Goal: Check status: Check status

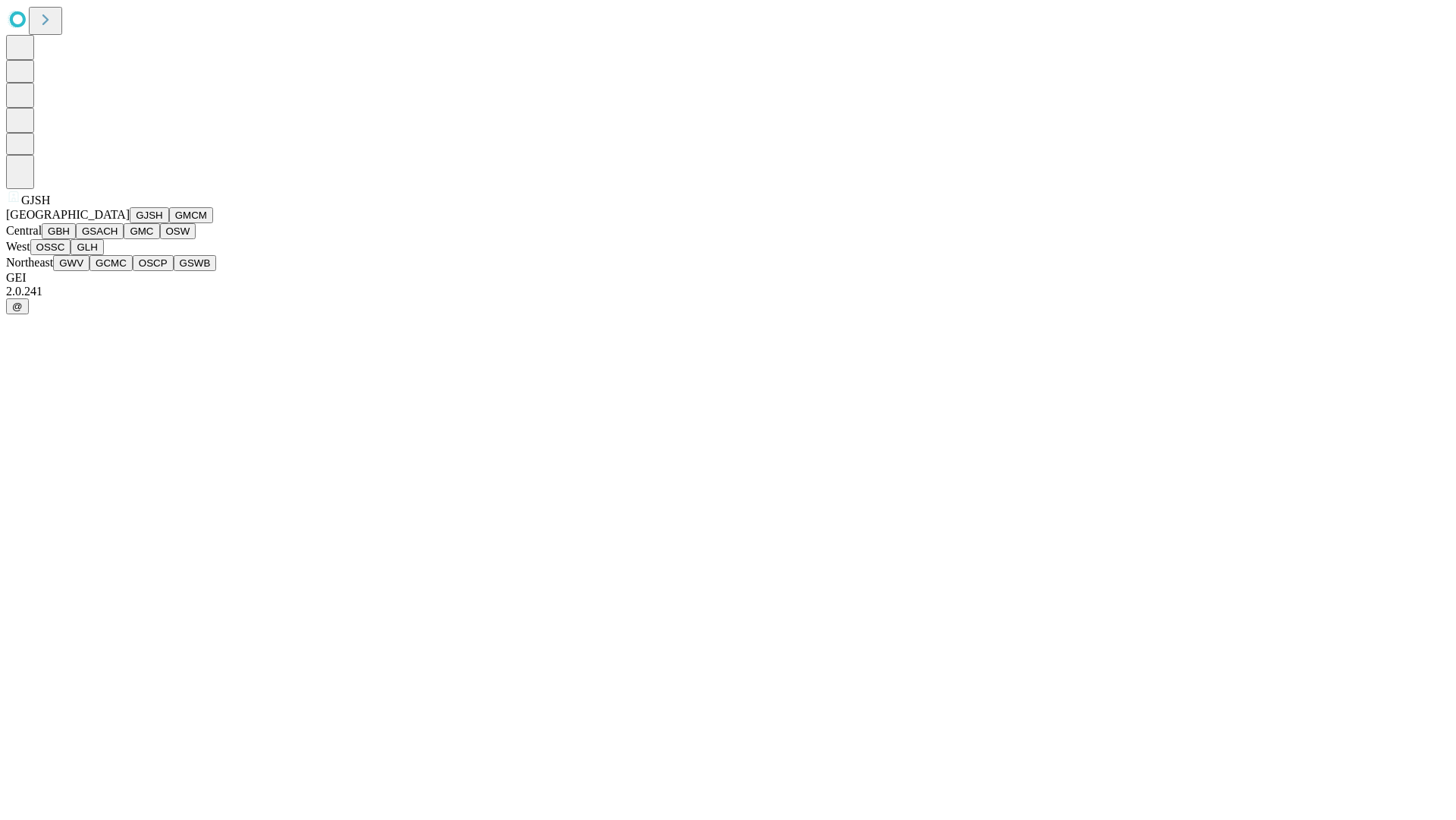
click at [130, 223] on button "GJSH" at bounding box center [150, 215] width 40 height 16
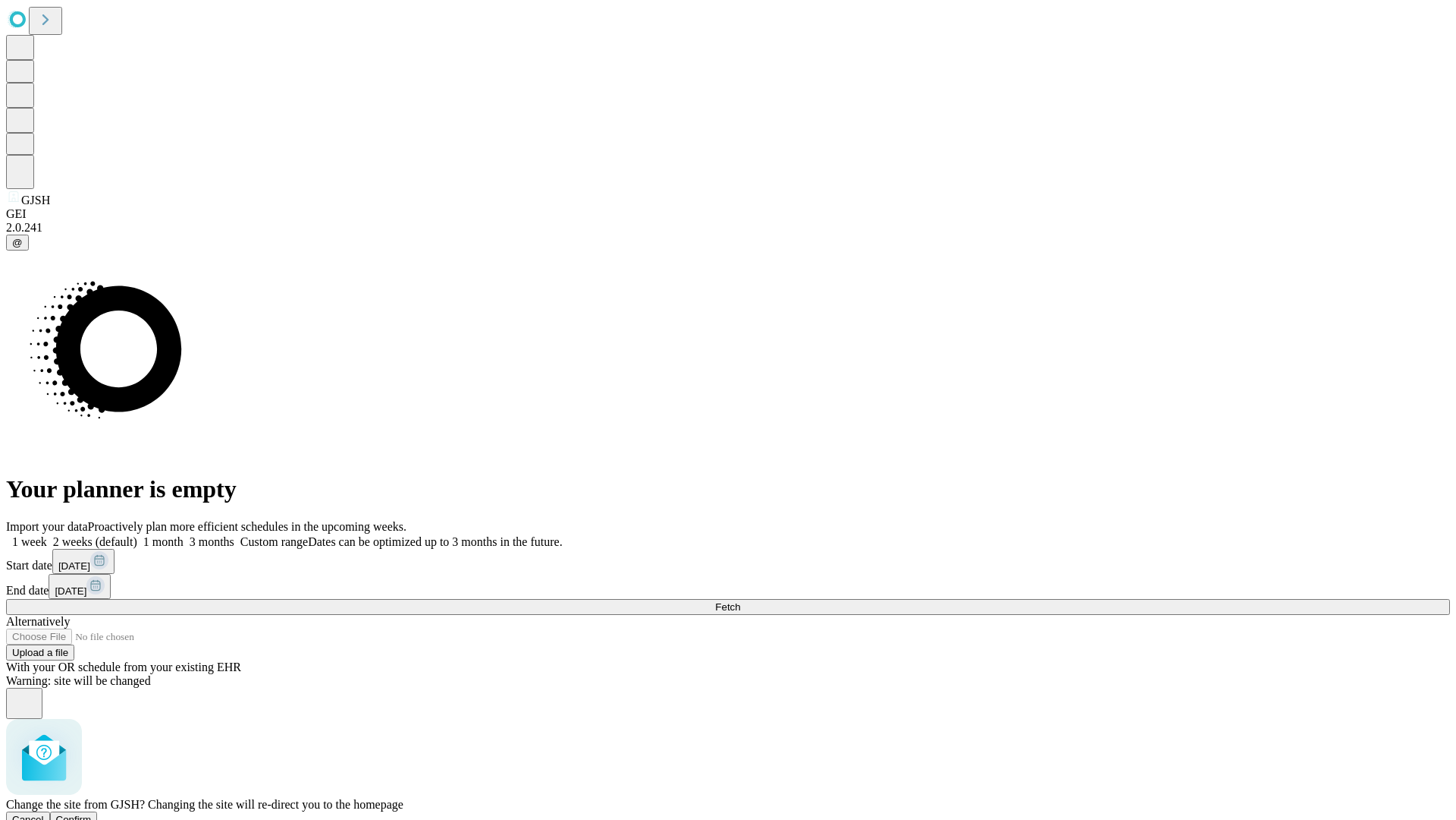
click at [92, 814] on span "Confirm" at bounding box center [73, 819] width 35 height 12
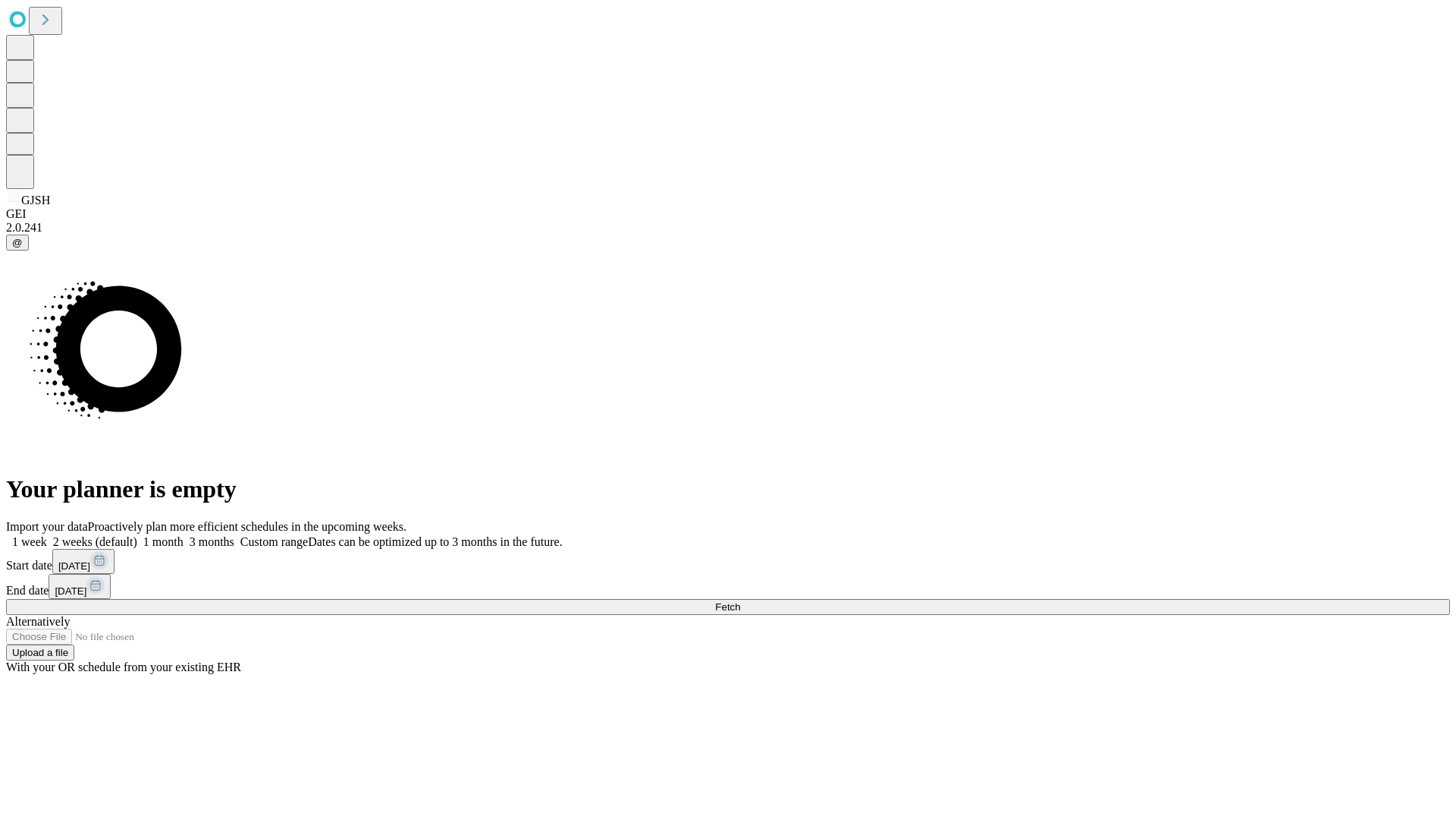
click at [183, 535] on label "1 month" at bounding box center [160, 542] width 46 height 13
click at [741, 601] on span "Fetch" at bounding box center [728, 607] width 25 height 12
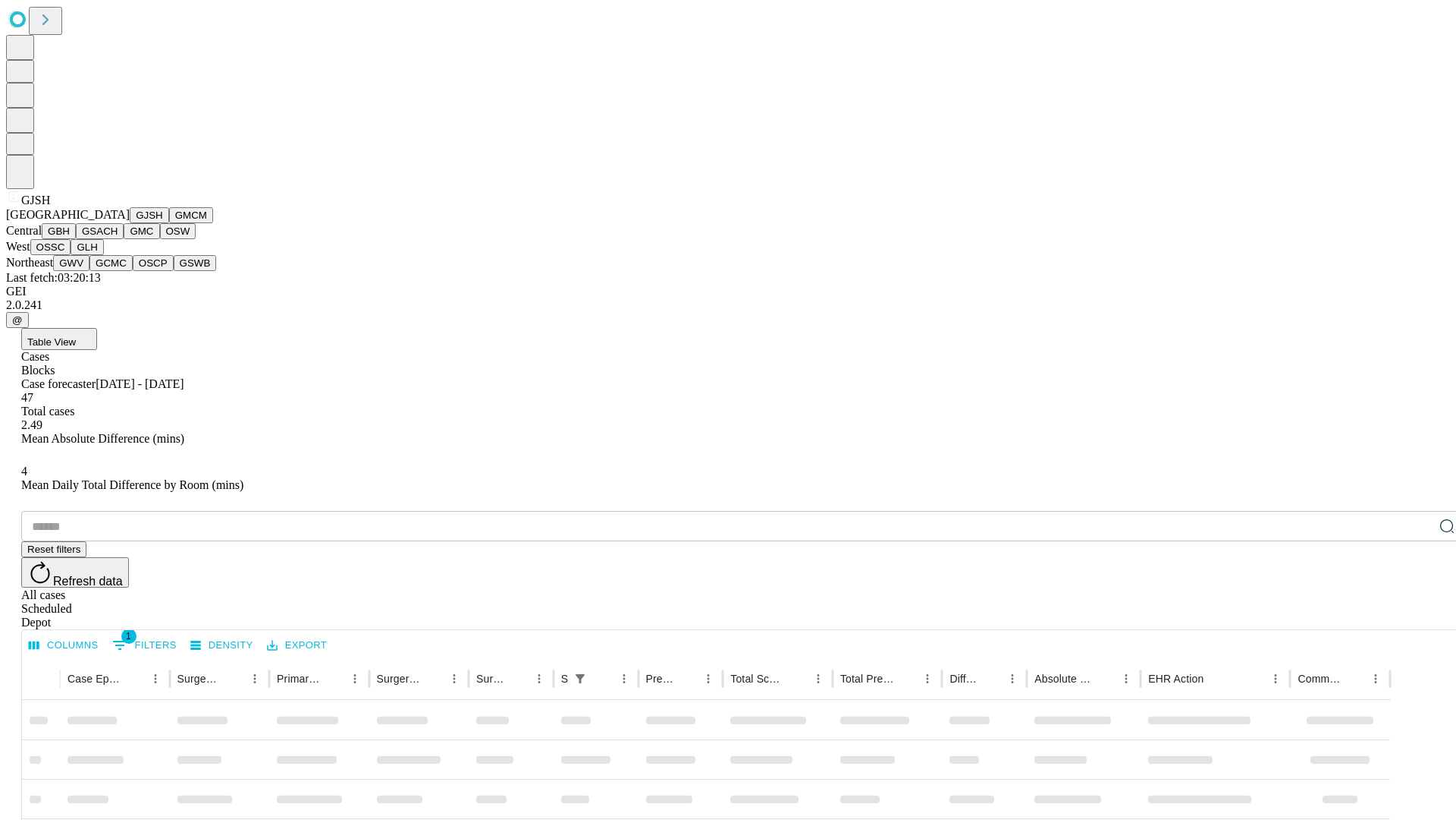
click at [170, 223] on button "GMCM" at bounding box center [191, 215] width 44 height 16
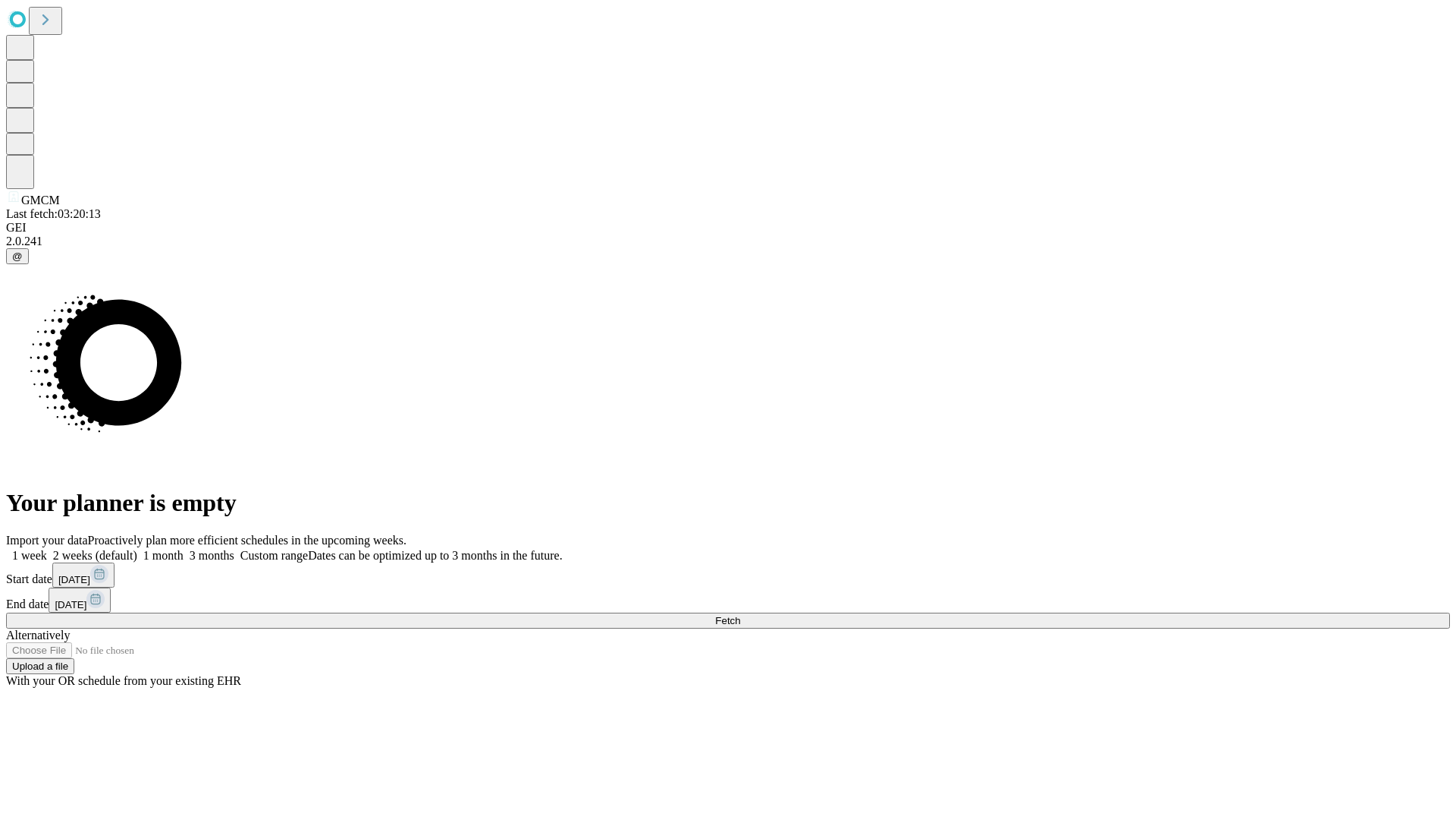
click at [741, 615] on span "Fetch" at bounding box center [728, 620] width 25 height 12
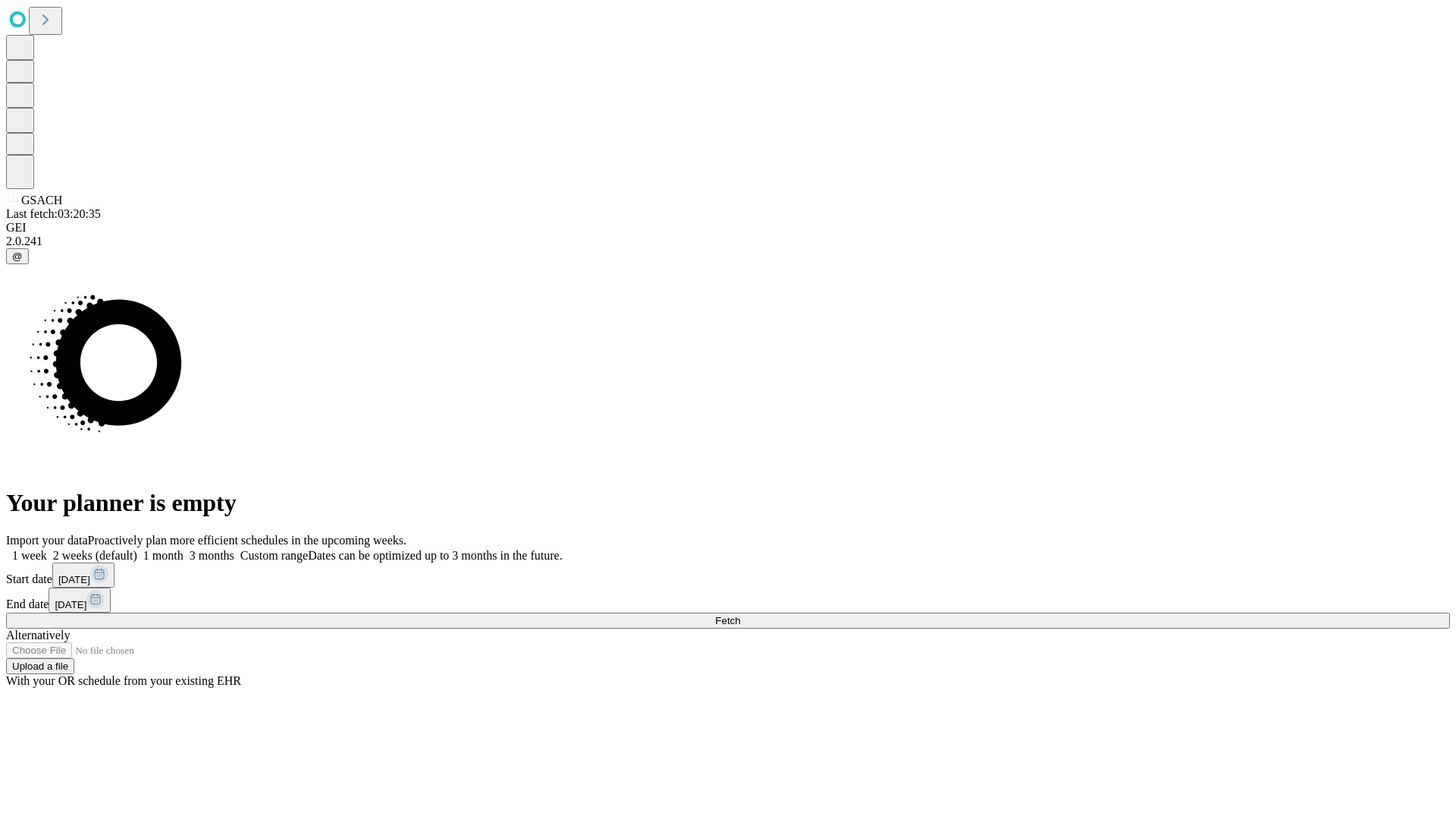
click at [741, 615] on span "Fetch" at bounding box center [728, 620] width 25 height 12
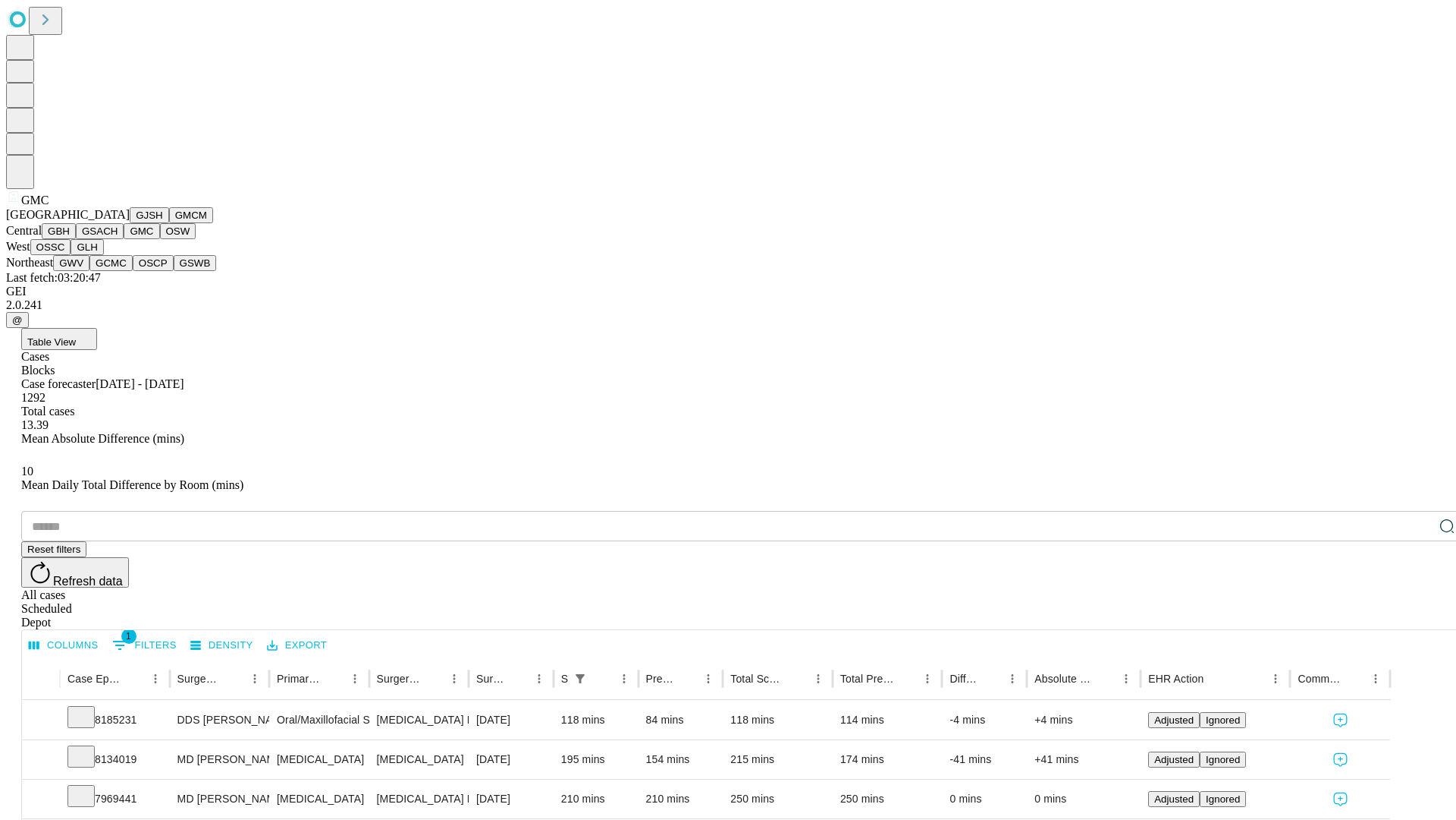
click at [160, 239] on button "OSW" at bounding box center [179, 231] width 36 height 16
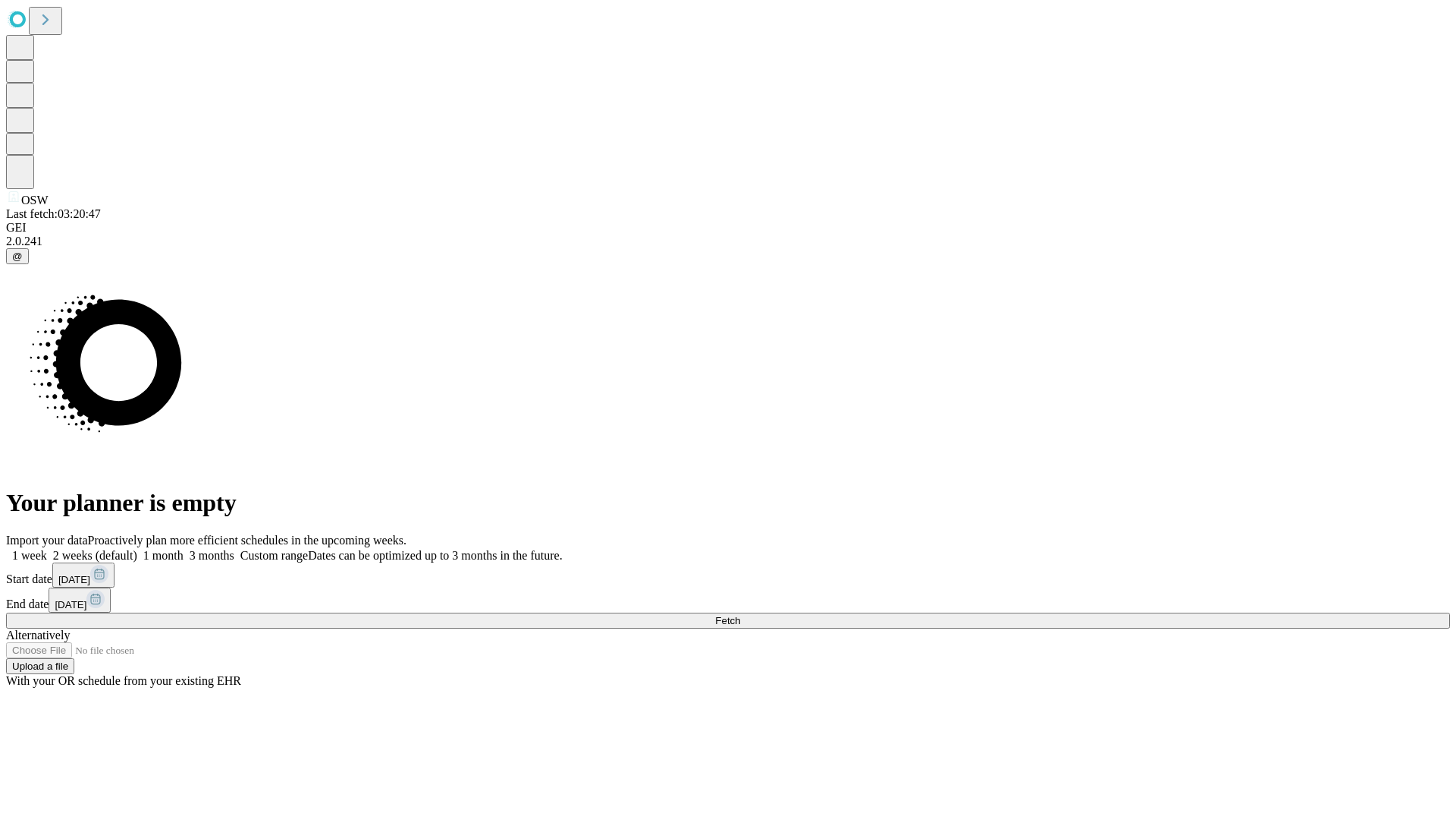
click at [183, 549] on label "1 month" at bounding box center [160, 555] width 46 height 13
click at [741, 615] on span "Fetch" at bounding box center [728, 620] width 25 height 12
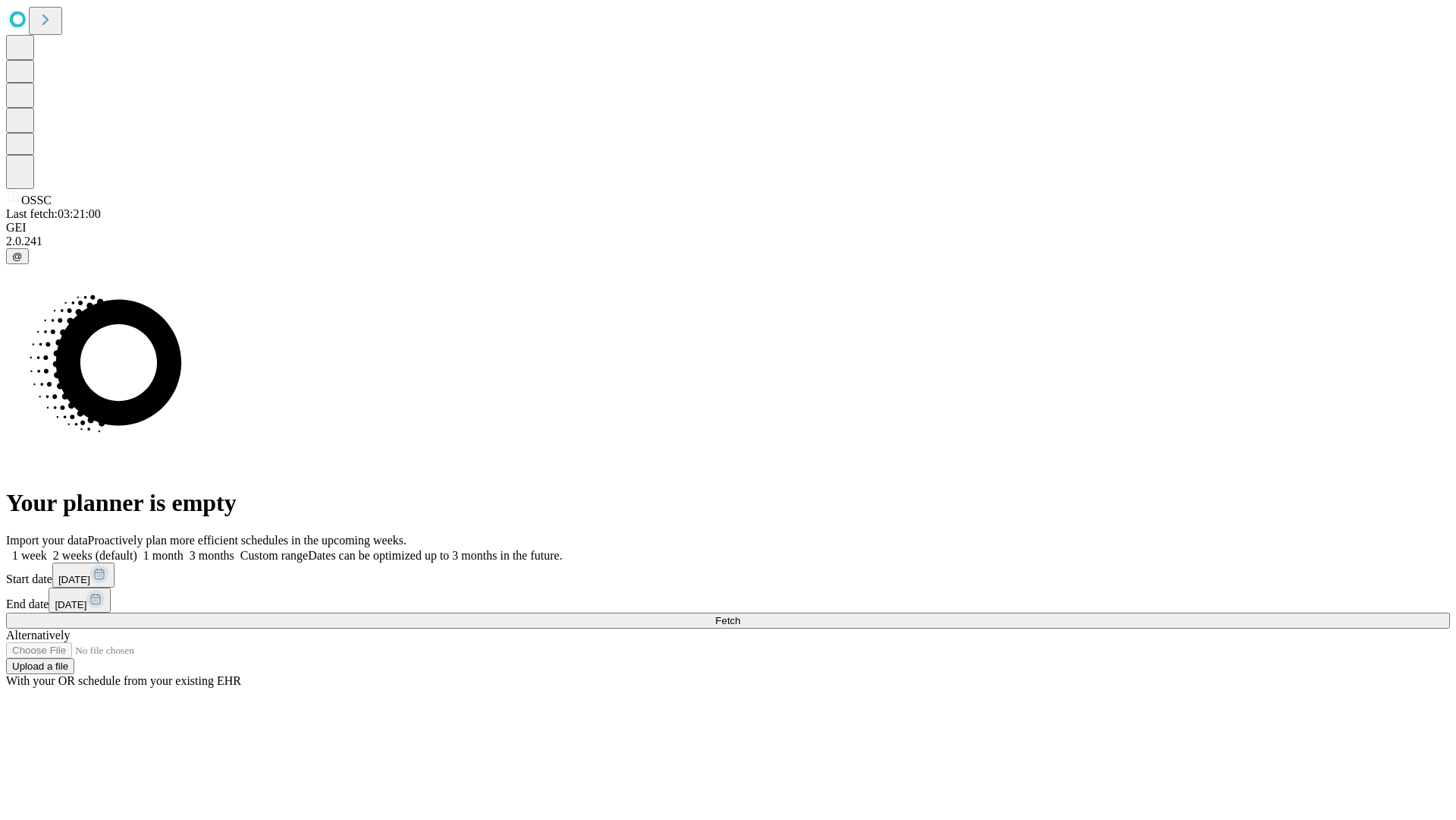
click at [183, 549] on label "1 month" at bounding box center [160, 555] width 46 height 13
click at [741, 615] on span "Fetch" at bounding box center [728, 620] width 25 height 12
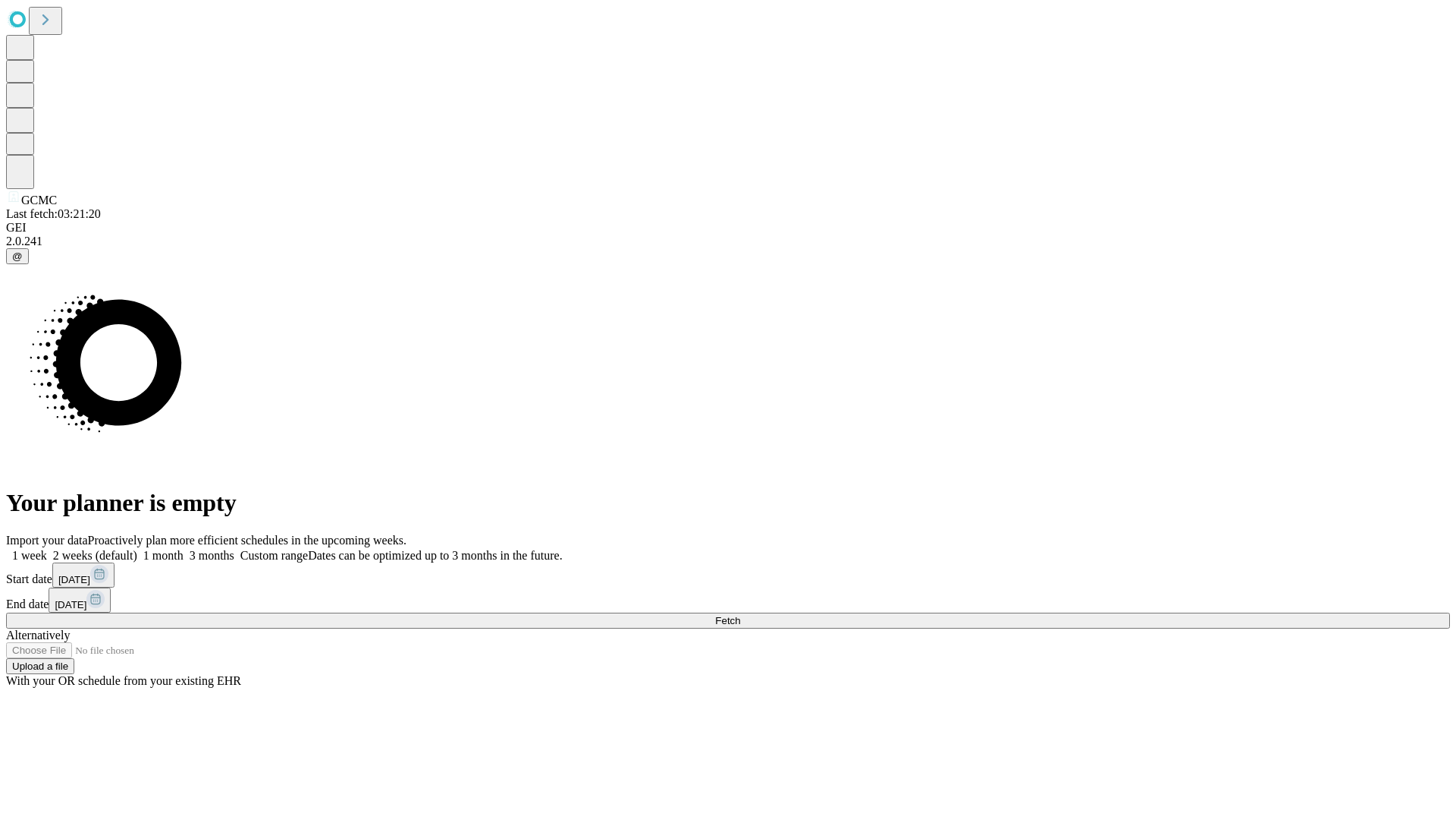
click at [183, 549] on label "1 month" at bounding box center [160, 555] width 46 height 13
click at [741, 615] on span "Fetch" at bounding box center [728, 620] width 25 height 12
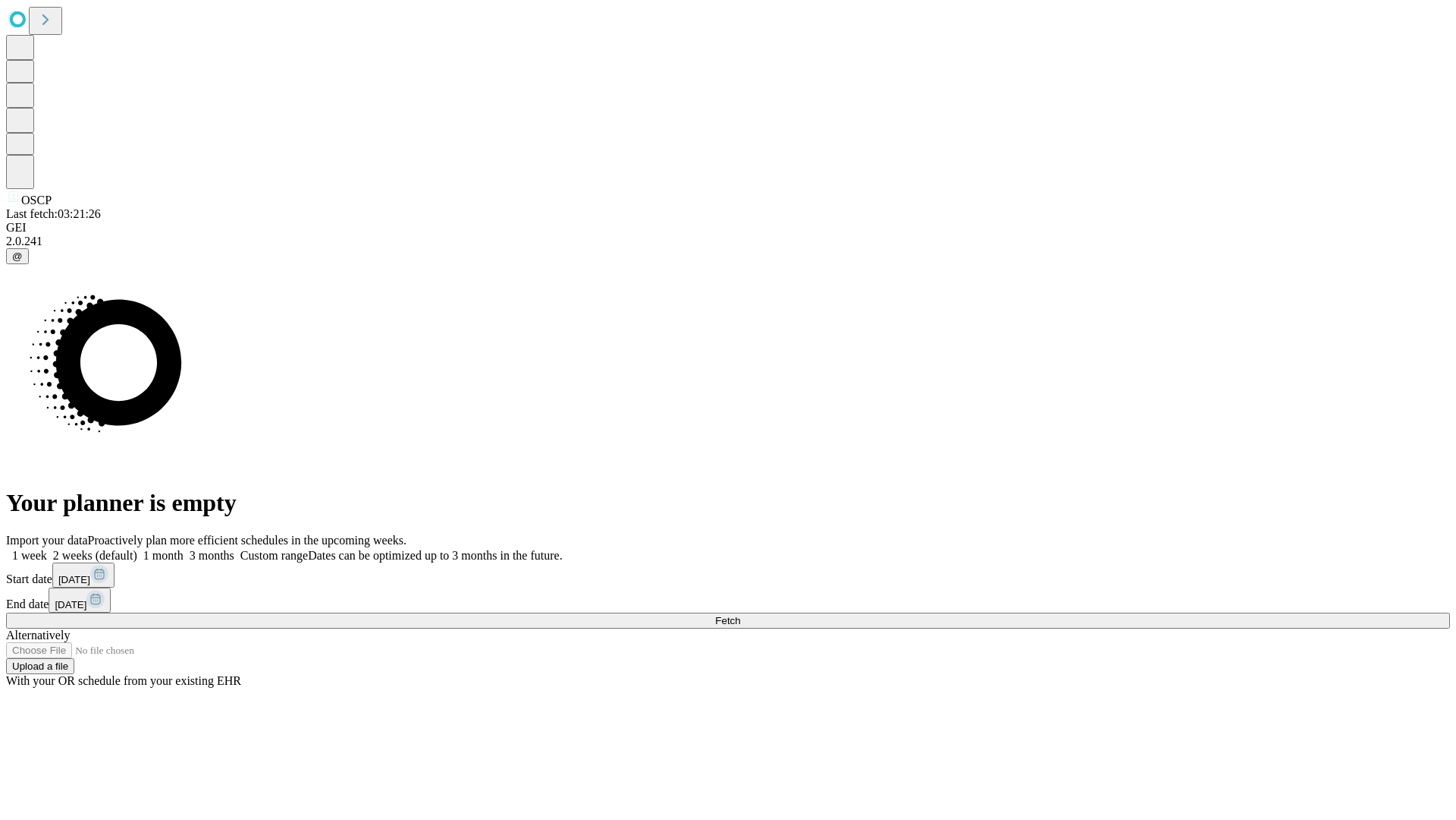
click at [741, 615] on span "Fetch" at bounding box center [728, 620] width 25 height 12
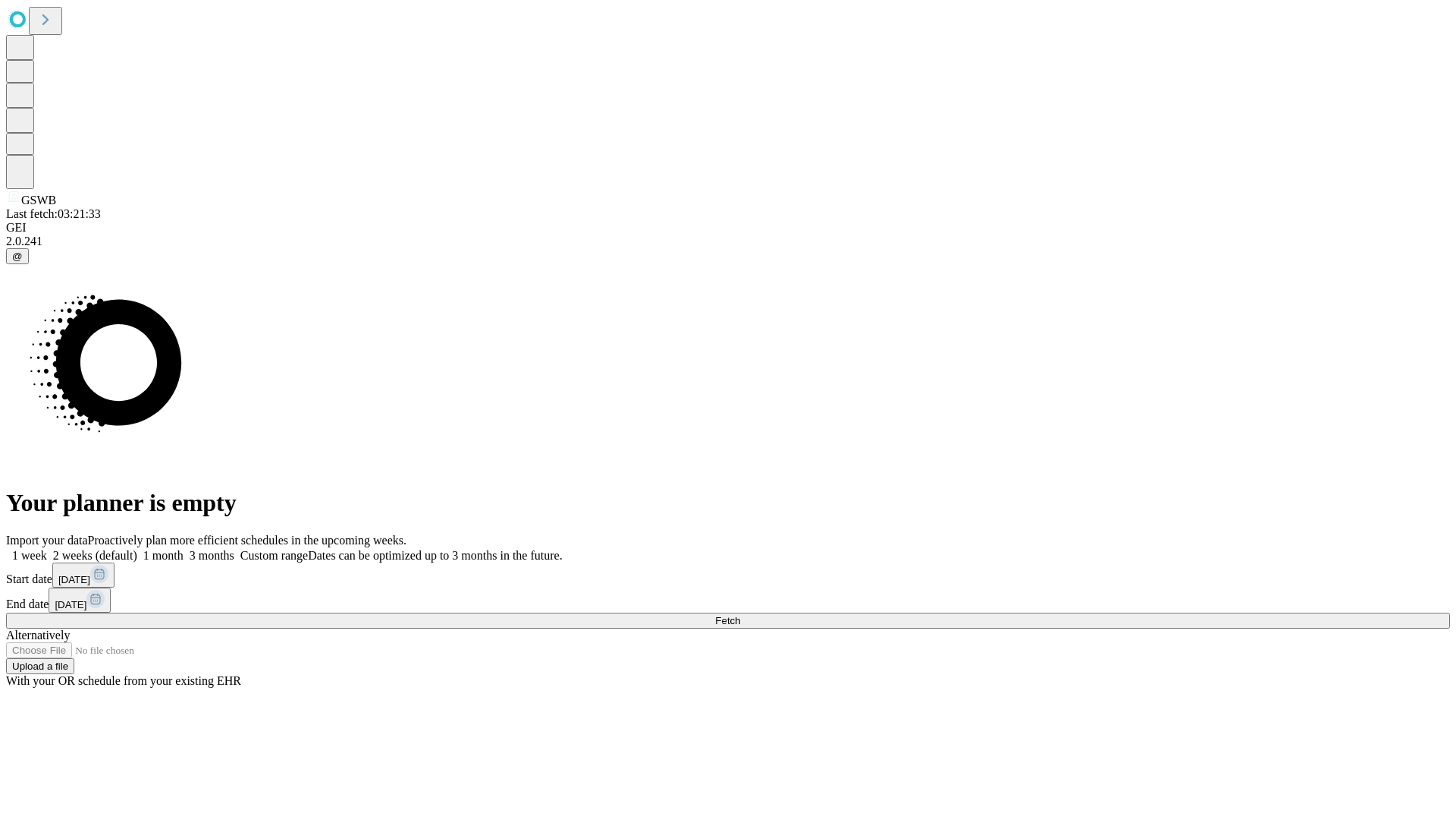
click at [183, 549] on label "1 month" at bounding box center [160, 555] width 46 height 13
click at [741, 615] on span "Fetch" at bounding box center [728, 620] width 25 height 12
